Goal: Browse casually

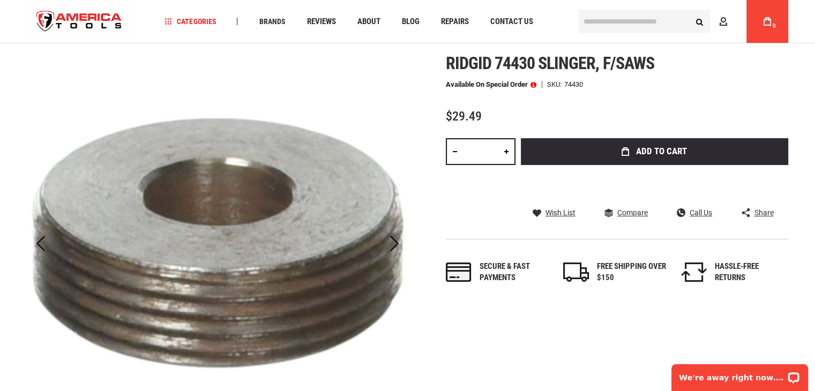
scroll to position [135, 0]
